Goal: Task Accomplishment & Management: Manage account settings

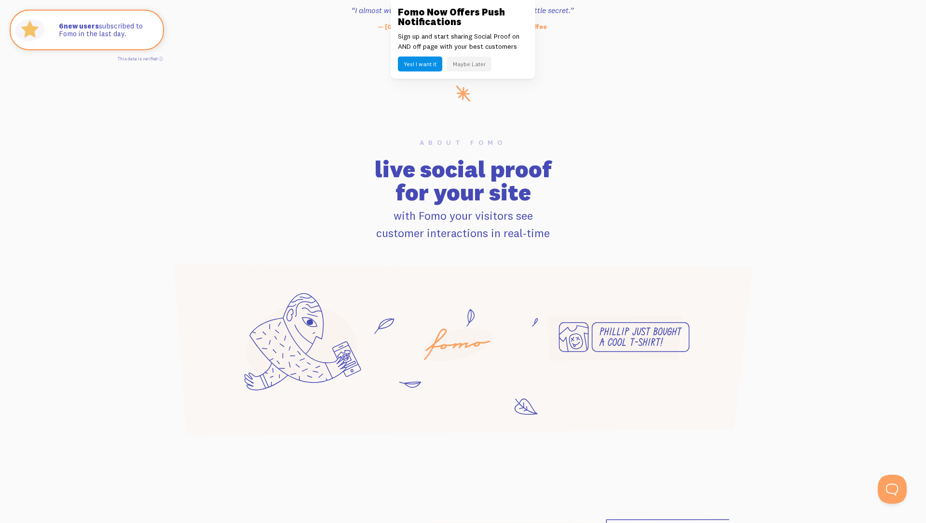
scroll to position [496, 0]
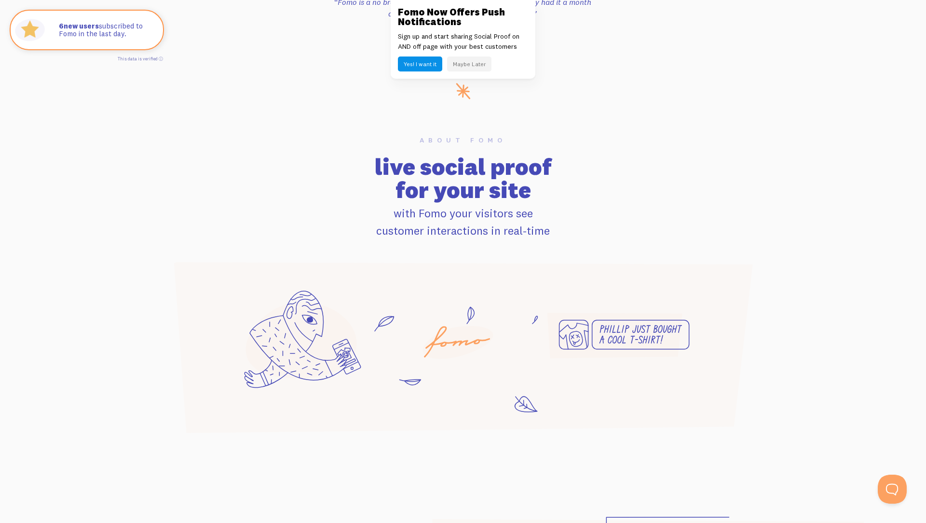
click at [468, 67] on button "Maybe Later" at bounding box center [469, 63] width 44 height 15
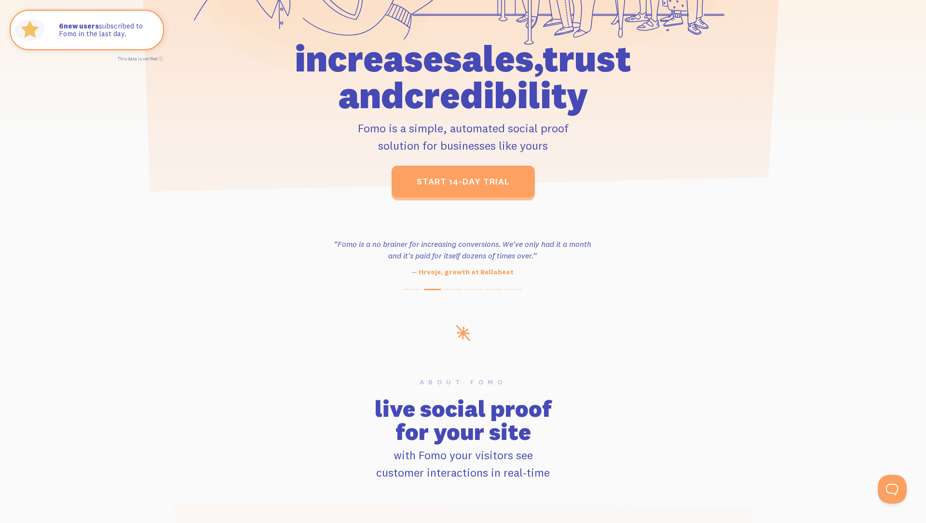
scroll to position [0, 0]
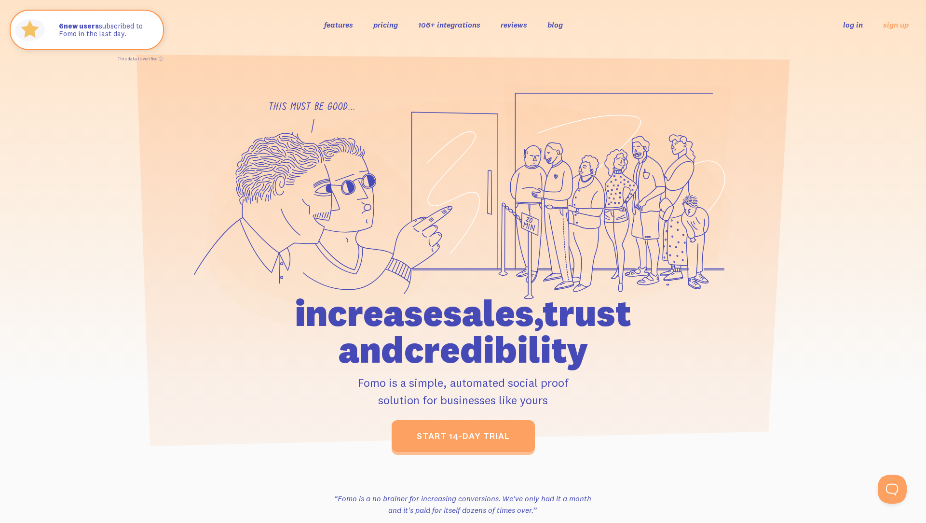
click at [855, 26] on link "log in" at bounding box center [853, 25] width 20 height 10
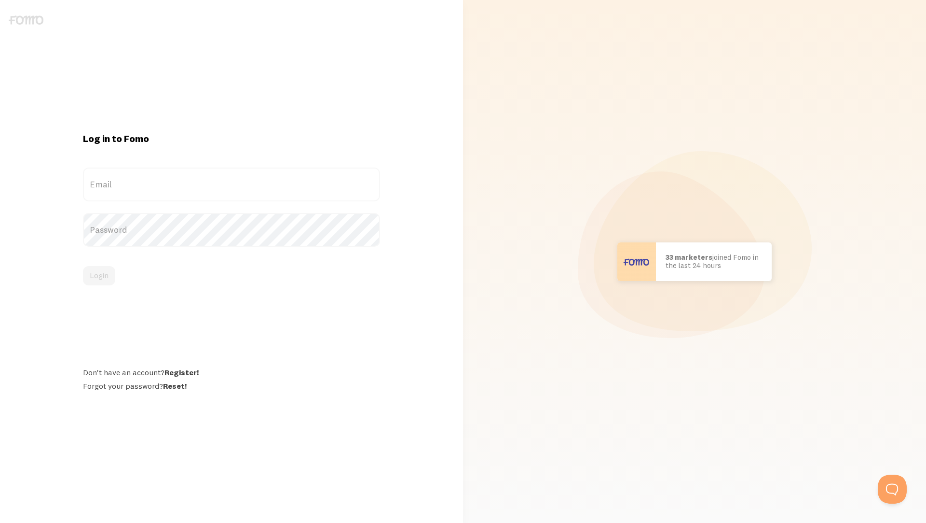
click at [316, 180] on label "Email" at bounding box center [231, 184] width 297 height 34
click at [316, 180] on input "Email" at bounding box center [231, 184] width 297 height 34
paste input "[EMAIL_ADDRESS][DOMAIN_NAME]"
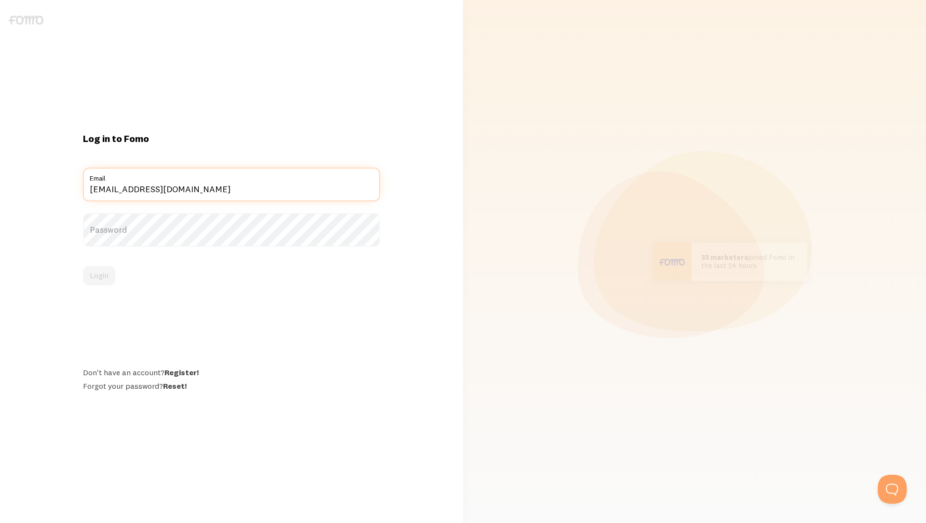
type input "[EMAIL_ADDRESS][DOMAIN_NAME]"
click at [244, 226] on label "Password" at bounding box center [231, 230] width 297 height 34
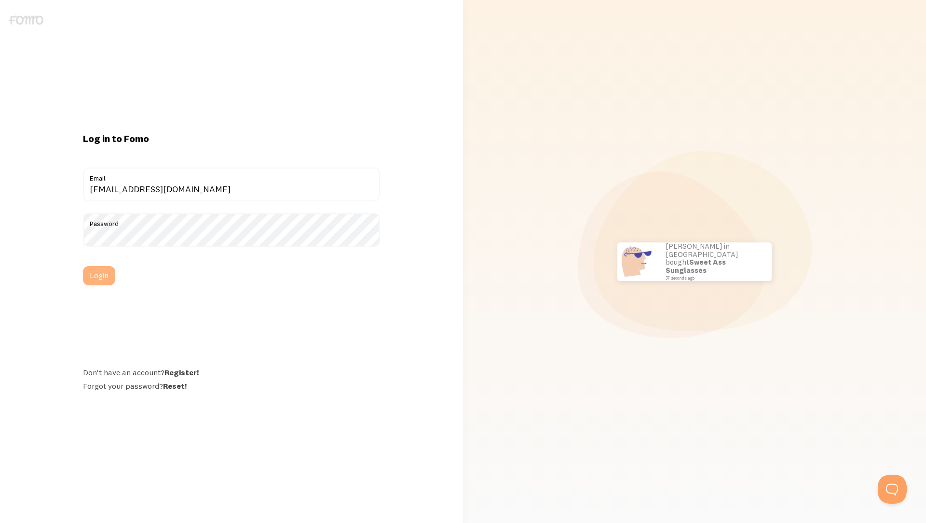
click at [107, 271] on button "Login" at bounding box center [99, 275] width 32 height 19
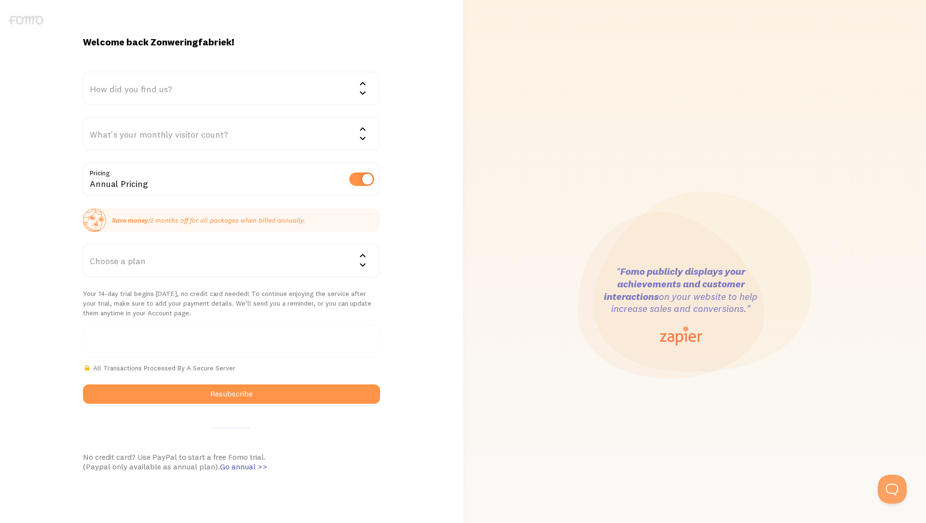
click at [24, 26] on link at bounding box center [26, 22] width 35 height 10
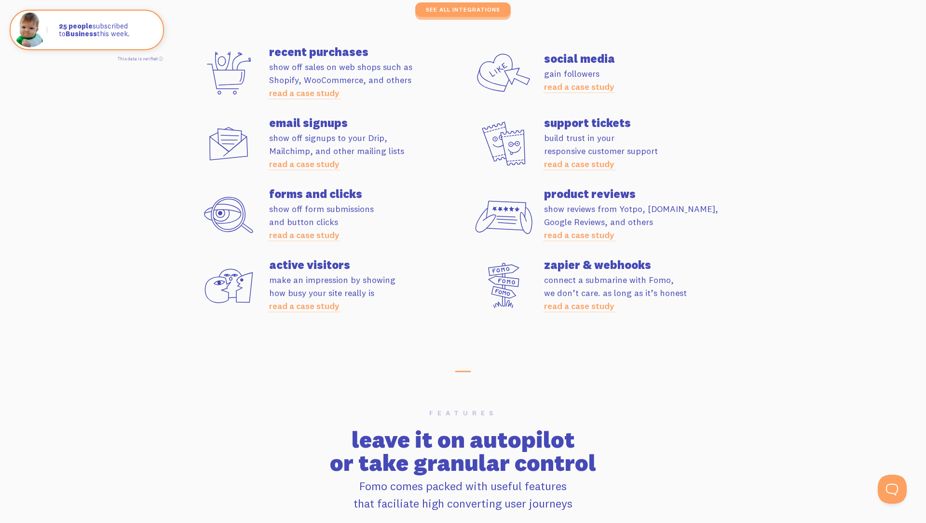
scroll to position [2717, 0]
